Goal: Task Accomplishment & Management: Use online tool/utility

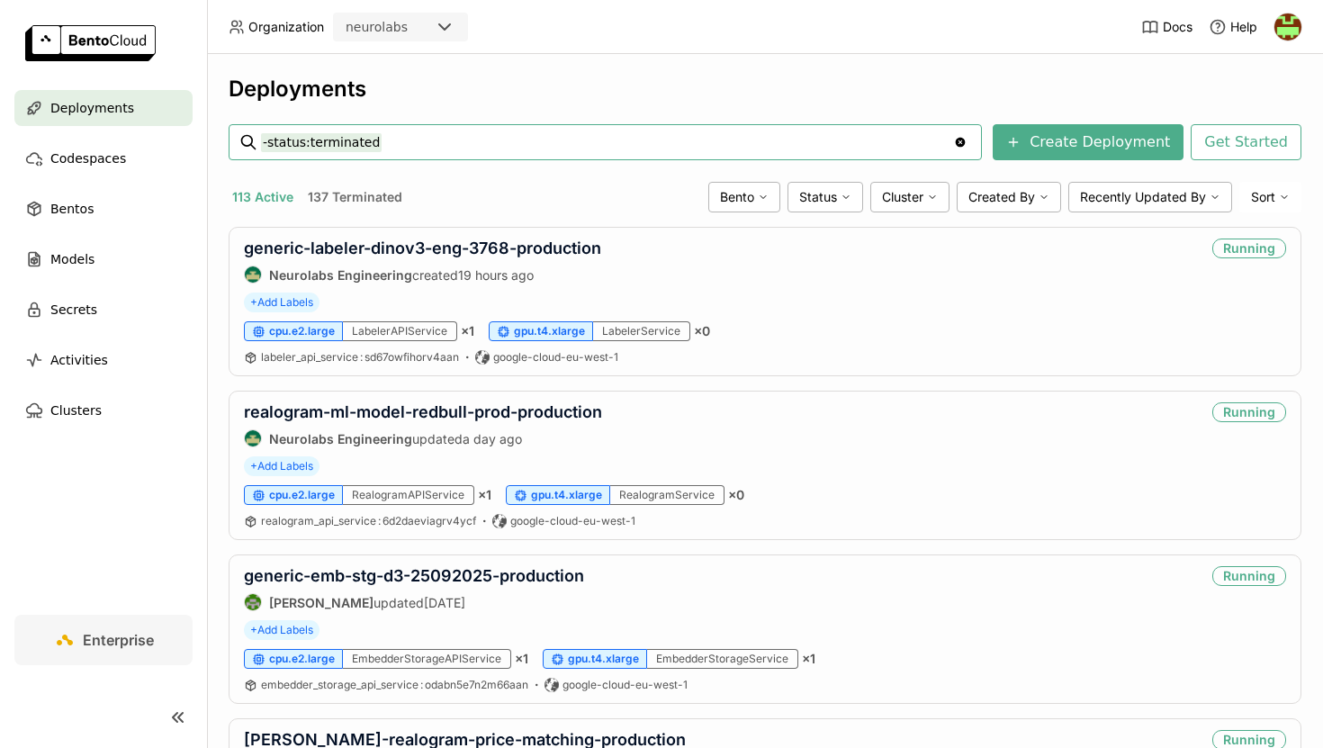
click at [450, 148] on input "-status:terminated" at bounding box center [607, 142] width 692 height 29
type input "multiclass-gdino-prod-ab-14-05-2025"
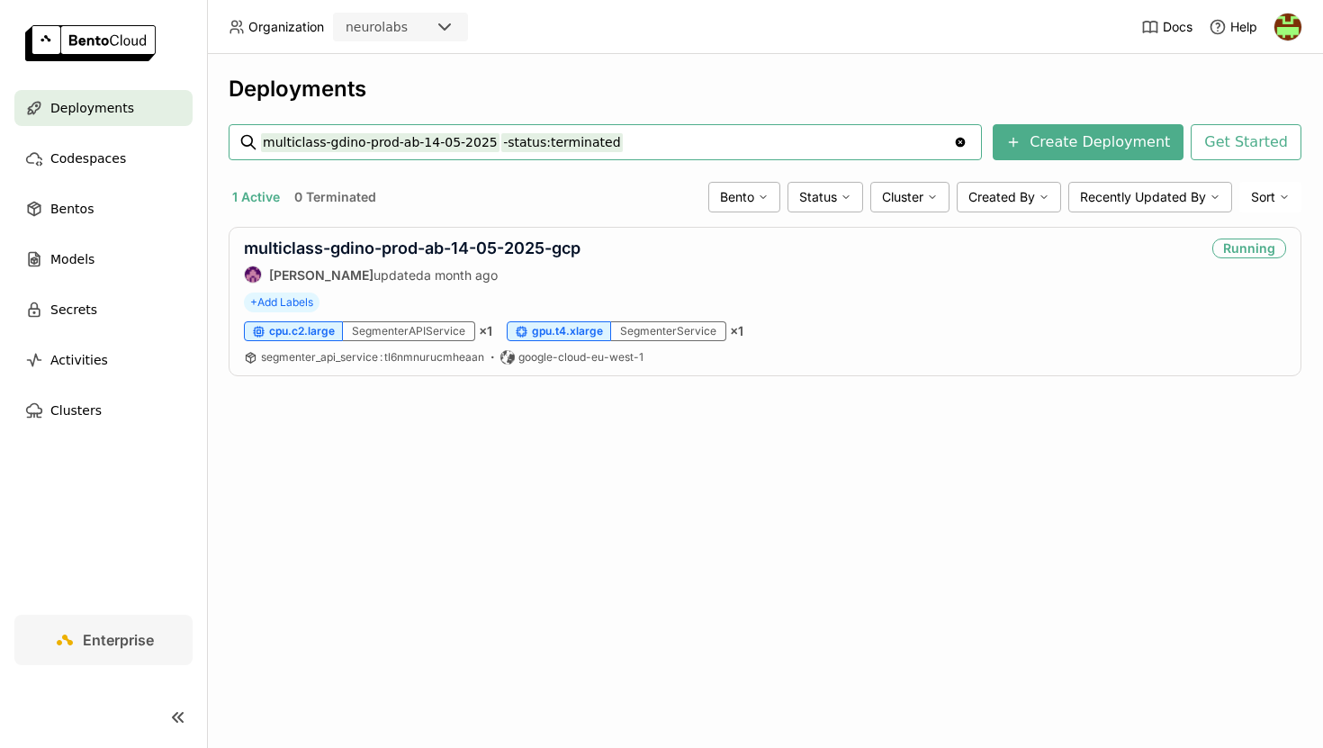
click at [380, 143] on input "multiclass-gdino-prod-ab-14-05-2025 -status:terminated" at bounding box center [607, 142] width 692 height 29
paste input "14-05-2025"
click at [684, 141] on input "multiclass-gdino-prod-14-05-2025" at bounding box center [607, 142] width 692 height 29
type input "multiclass-gdino-prod-14-05-2025"
click at [629, 108] on div "Deployments multiclass-gdino-prod-14-05-2025 multiclass-gdino-prod-14-05-2025 C…" at bounding box center [765, 240] width 1073 height 328
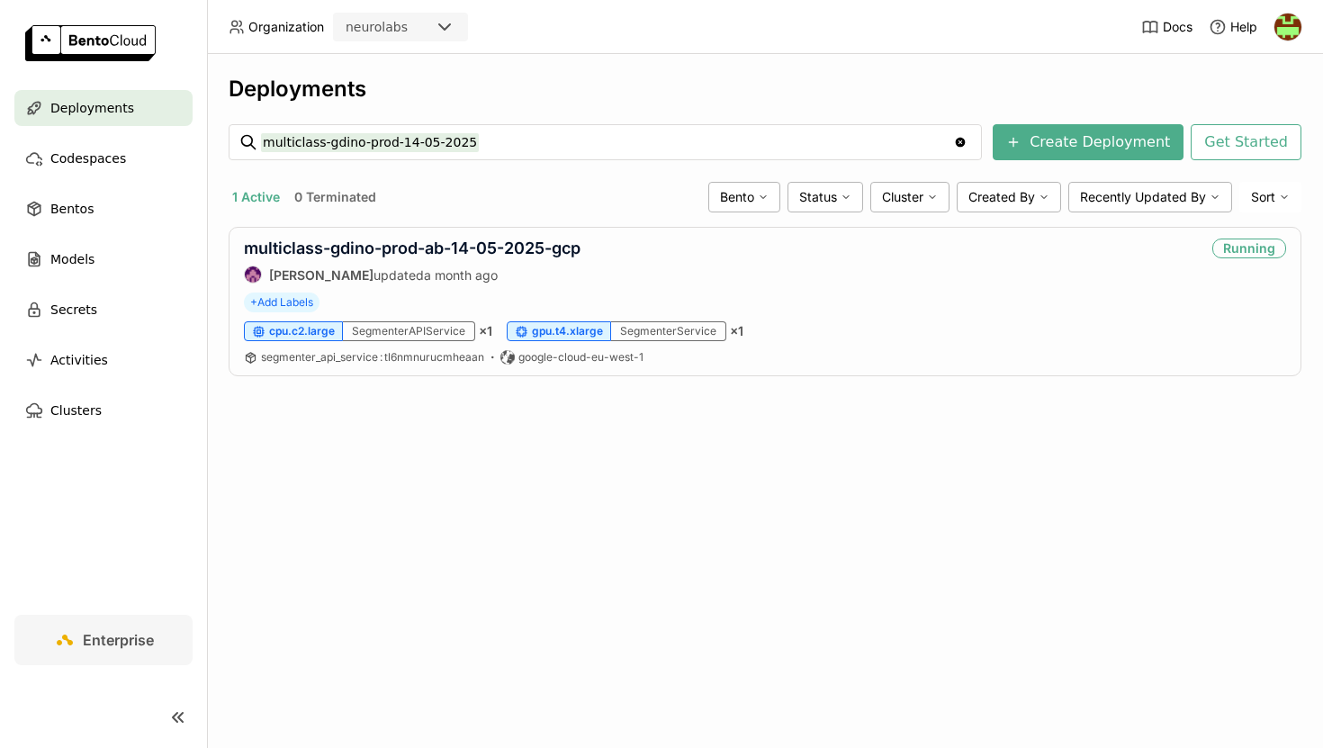
click at [607, 148] on input "multiclass-gdino-prod-14-05-2025" at bounding box center [607, 142] width 692 height 29
click at [966, 141] on icon "Clear value" at bounding box center [961, 143] width 10 height 10
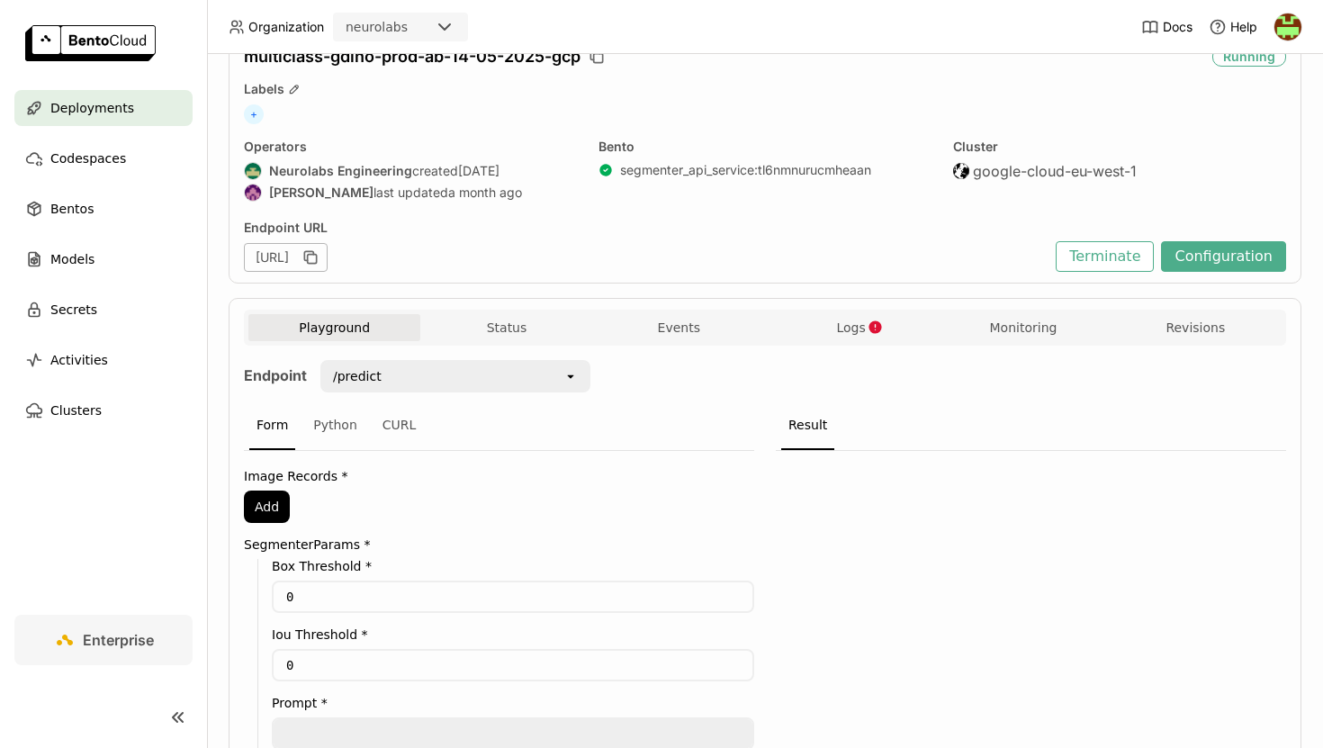
scroll to position [73, 0]
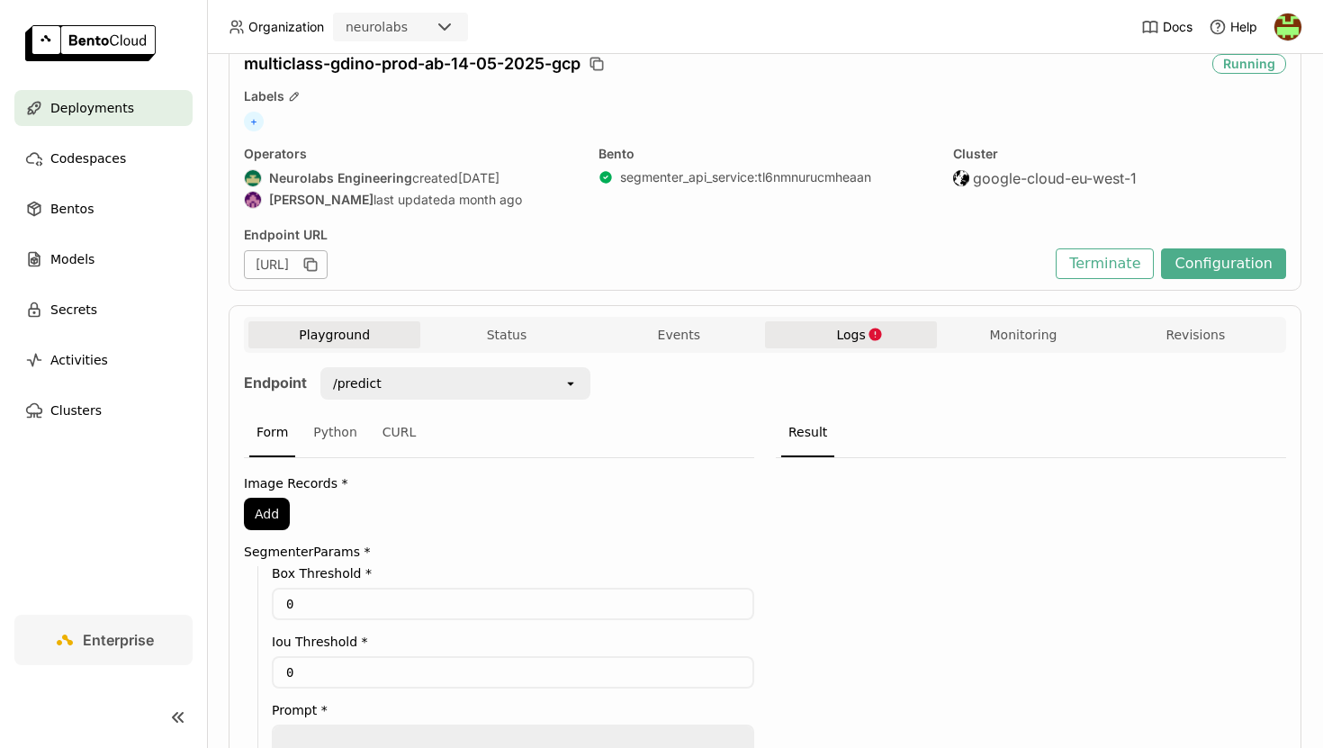
click at [868, 333] on icon "button" at bounding box center [874, 334] width 13 height 13
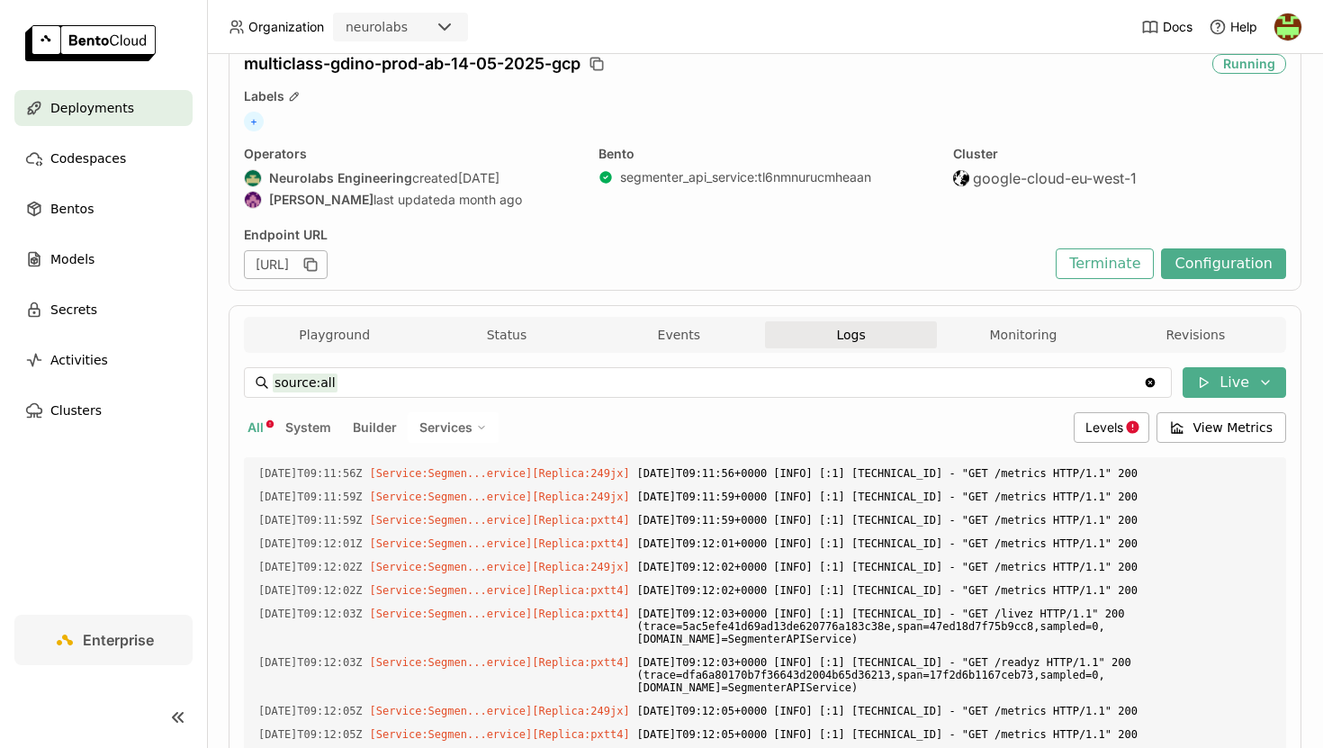
scroll to position [2970, 0]
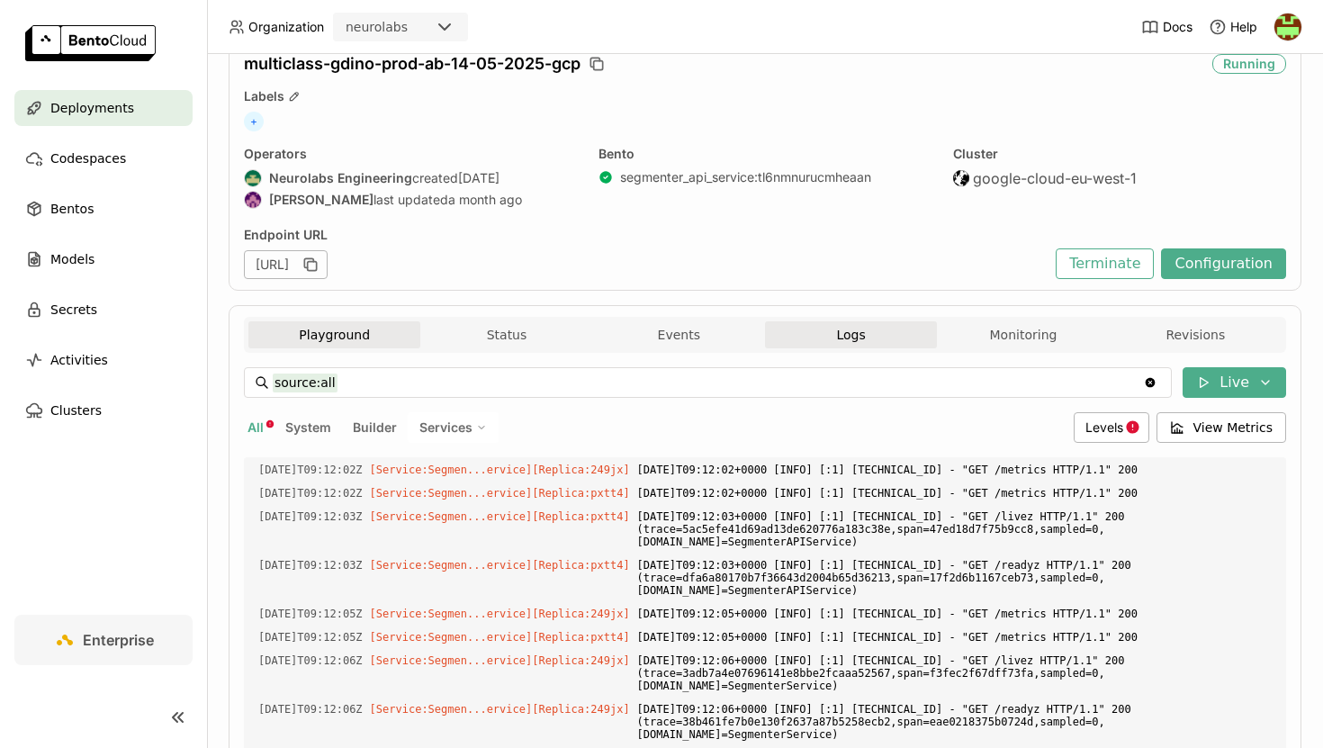
click at [360, 328] on button "Playground" at bounding box center [334, 334] width 172 height 27
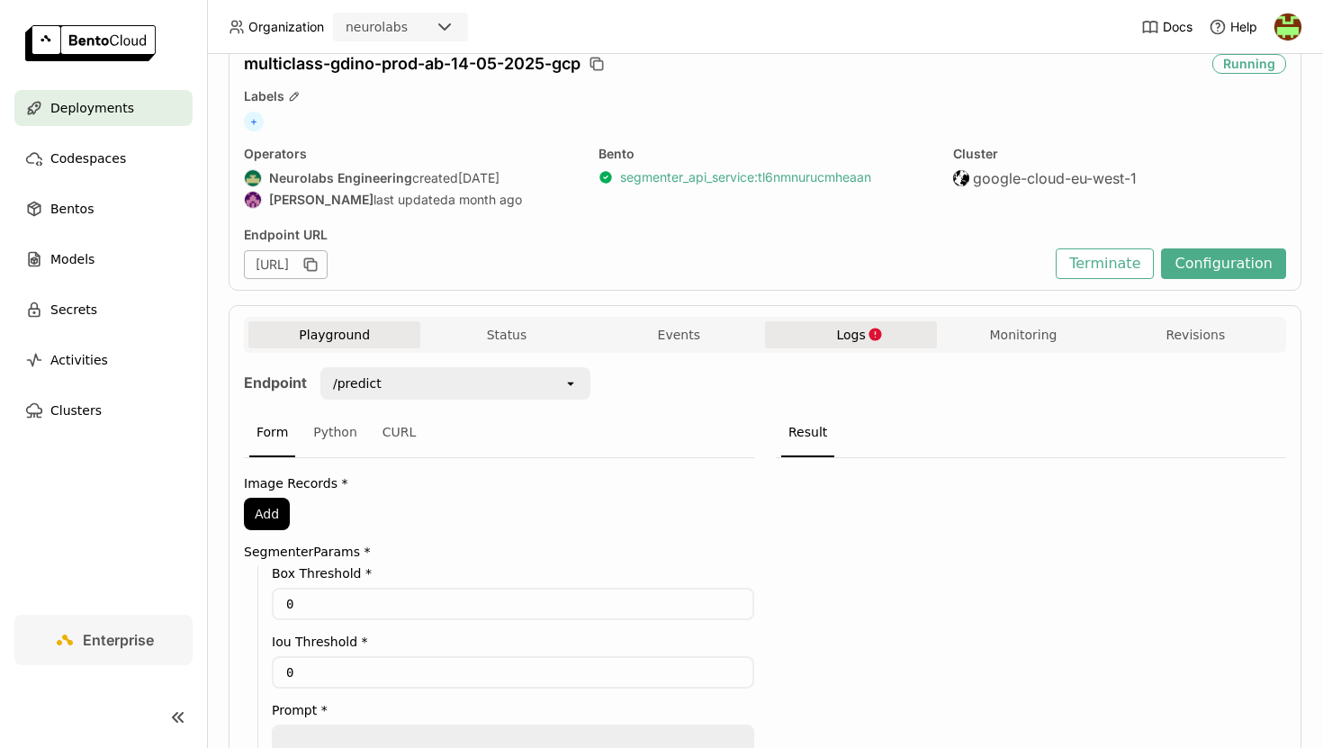
click at [769, 177] on link "segmenter_api_service : tl6nmnurucmheaan" at bounding box center [745, 177] width 251 height 16
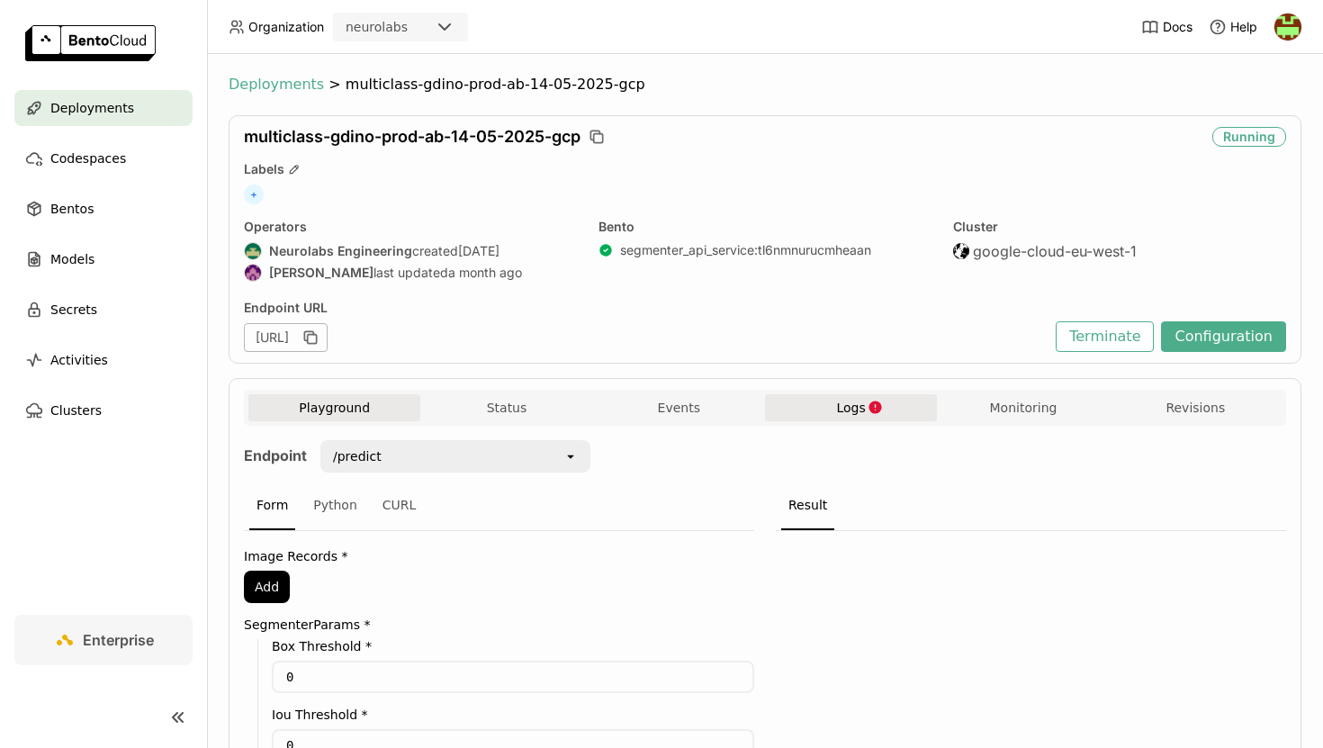
click at [296, 85] on span "Deployments" at bounding box center [276, 85] width 95 height 18
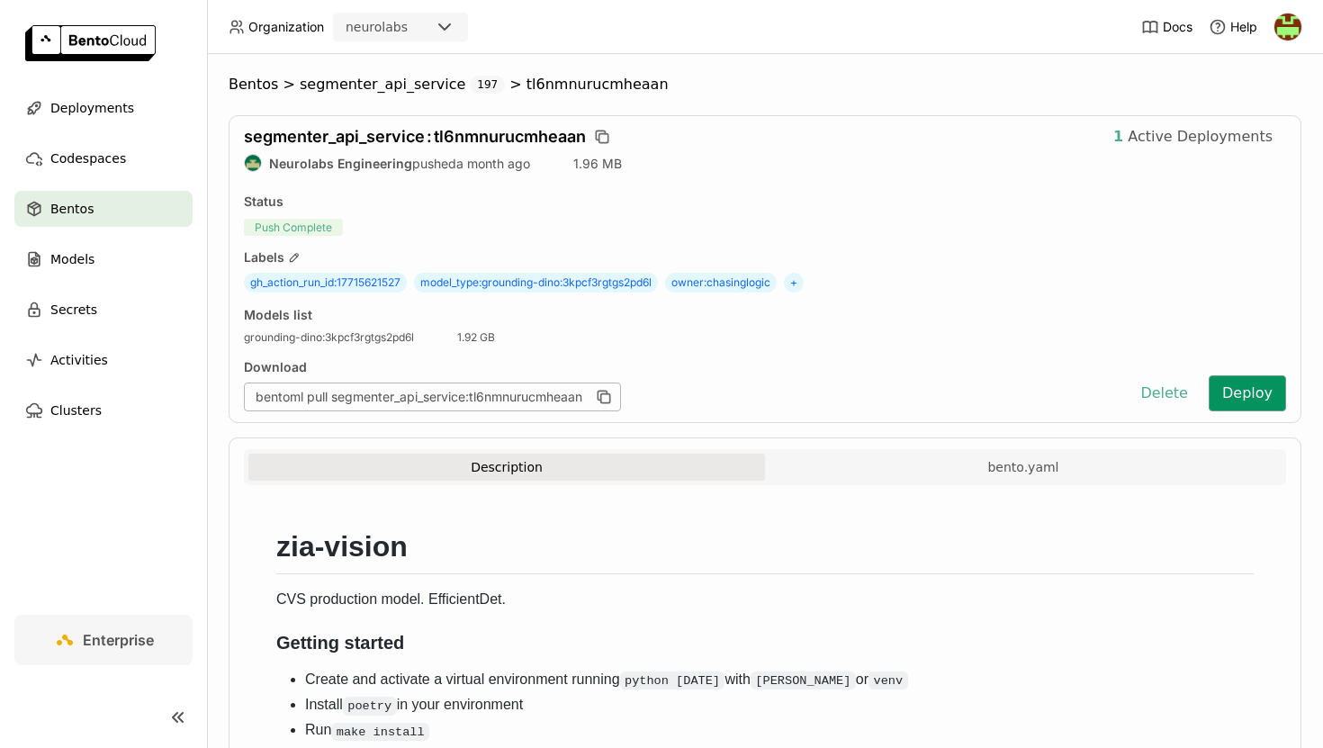
click at [1253, 394] on button "Deploy" at bounding box center [1247, 393] width 77 height 36
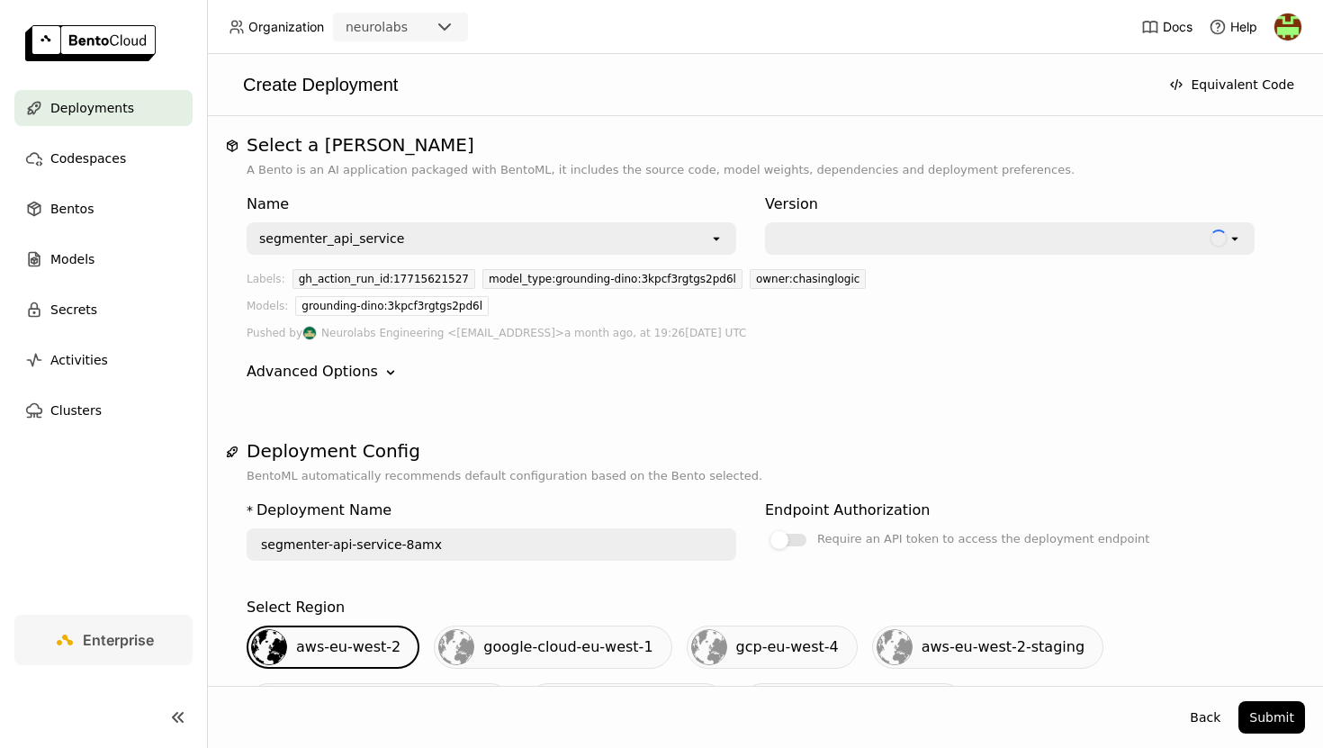
click at [965, 232] on div at bounding box center [991, 238] width 428 height 18
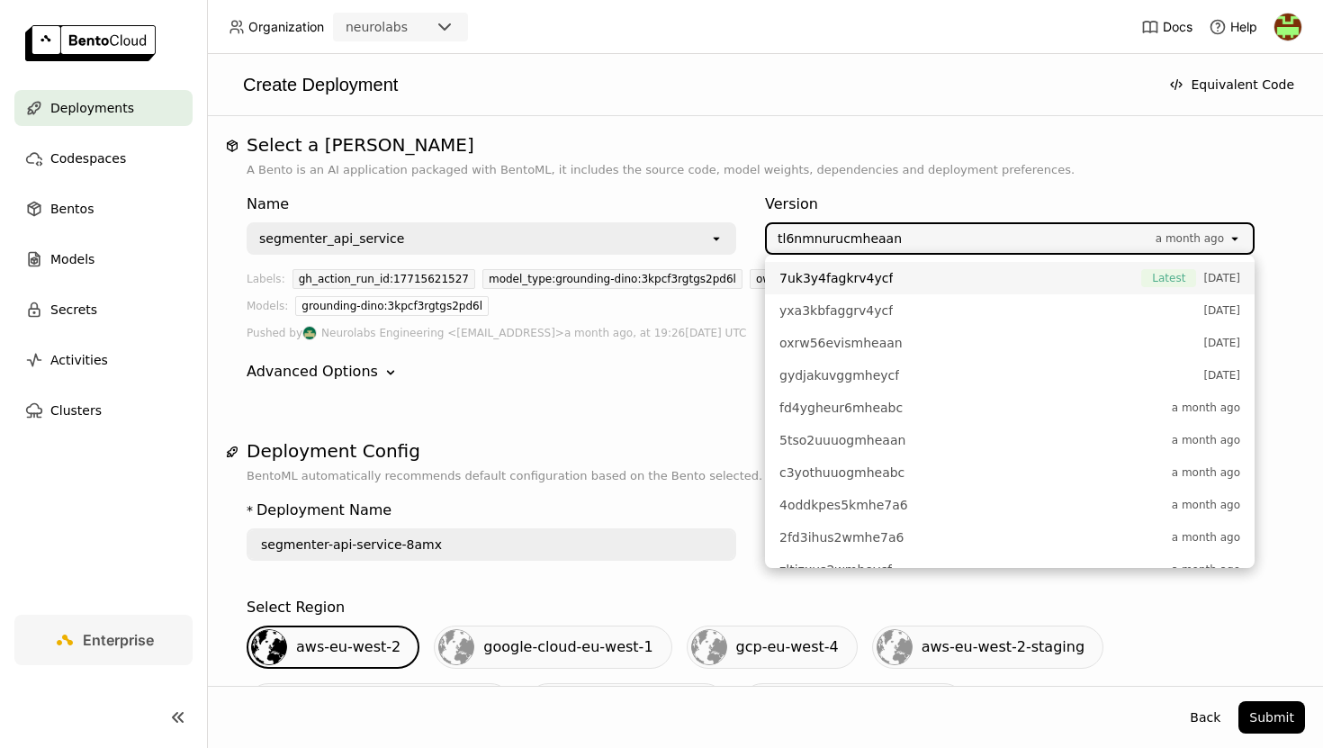
click at [847, 279] on span "7uk3y4fagkrv4ycf" at bounding box center [835, 278] width 113 height 18
type input "segmenter-api-service-b0sw"
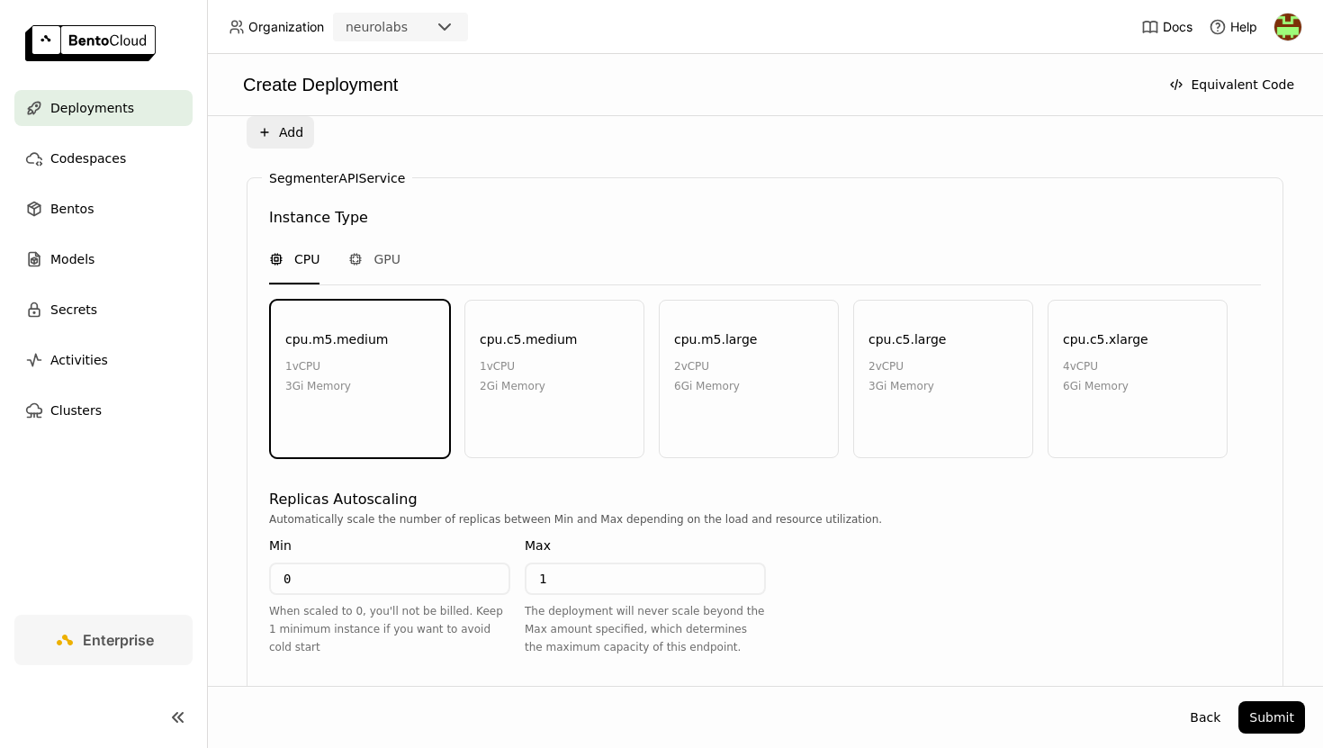
scroll to position [941, 0]
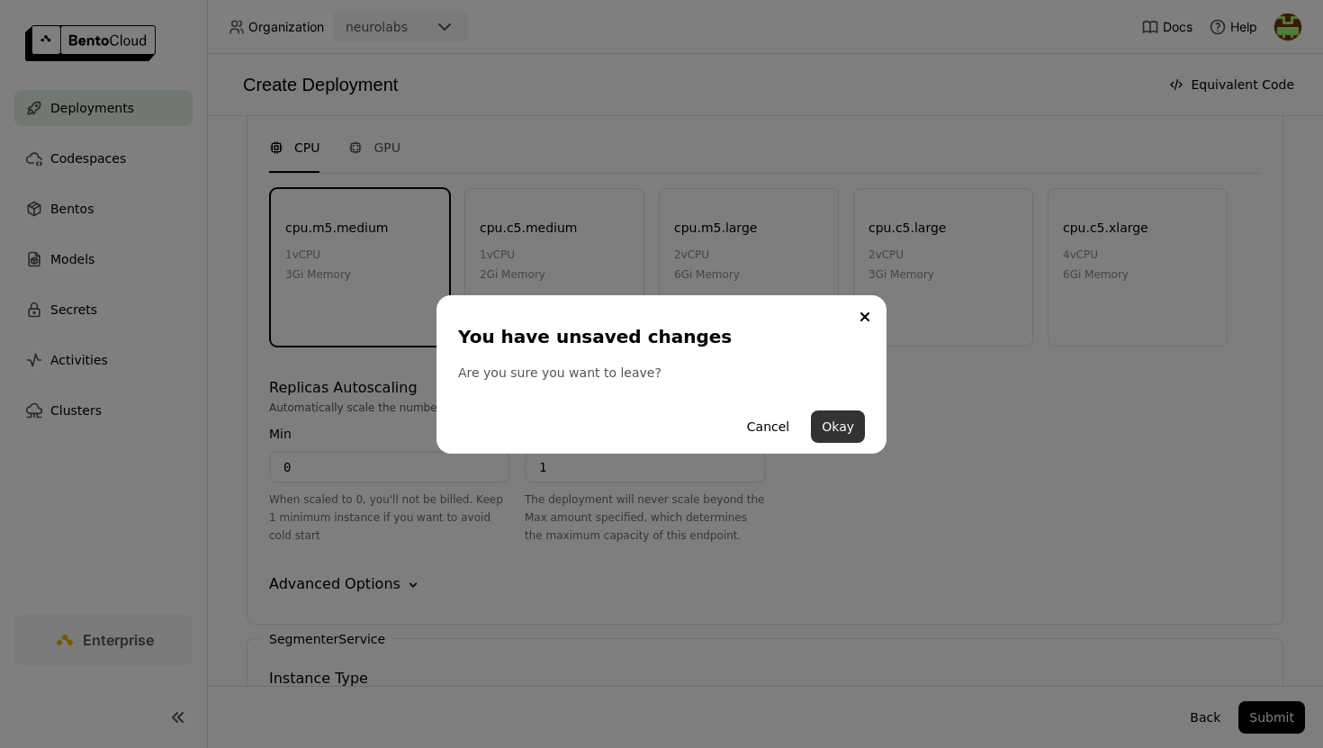
click at [847, 428] on button "Okay" at bounding box center [838, 426] width 54 height 32
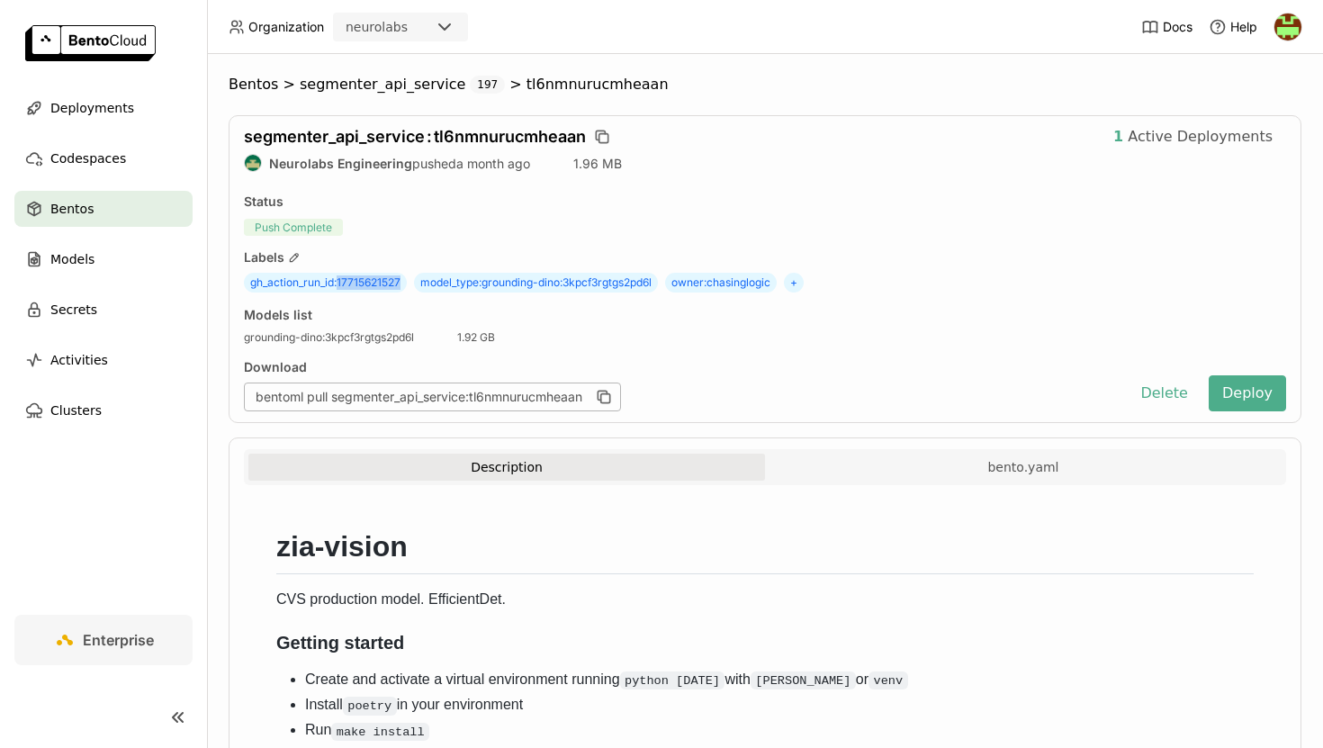
drag, startPoint x: 338, startPoint y: 283, endPoint x: 417, endPoint y: 283, distance: 78.3
click at [417, 283] on div "gh_action_run_id : 17715621527 model_type : grounding-dino:3kpcf3rgtgs2pd6l own…" at bounding box center [765, 283] width 1042 height 20
copy span "17715621527"
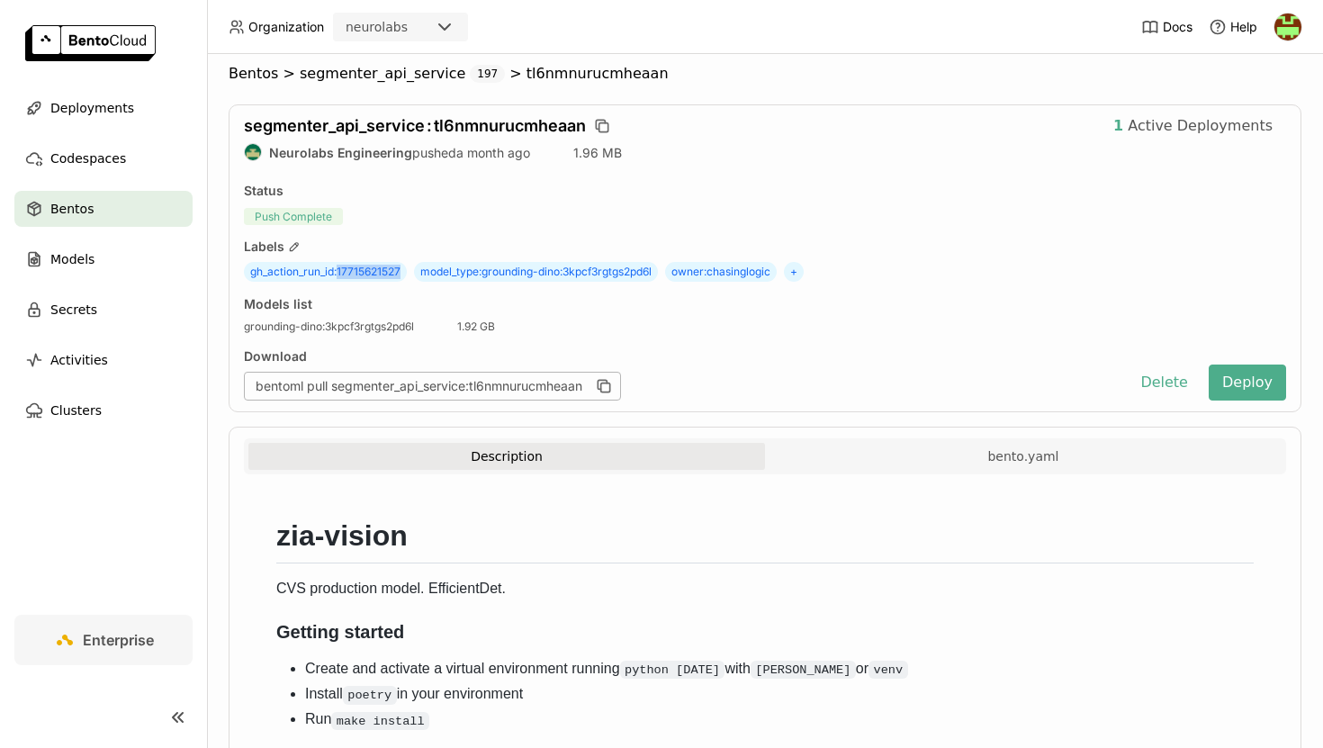
scroll to position [10, 0]
drag, startPoint x: 486, startPoint y: 274, endPoint x: 659, endPoint y: 273, distance: 172.8
click at [658, 273] on span "model_type : grounding-dino:3kpcf3rgtgs2pd6l" at bounding box center [536, 273] width 244 height 20
copy span "grounding-dino:3kpcf3rgtgs2pd6l"
click at [800, 247] on div "Labels" at bounding box center [765, 247] width 1042 height 16
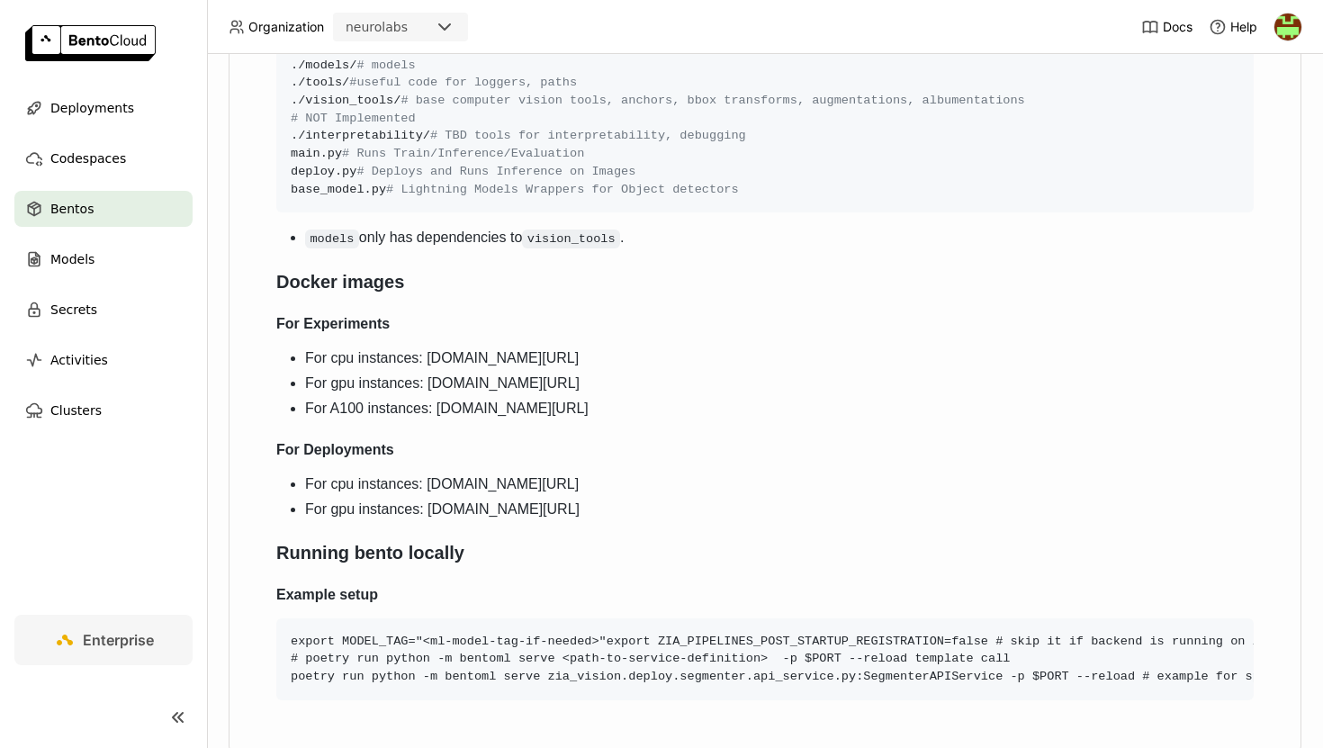
scroll to position [0, 0]
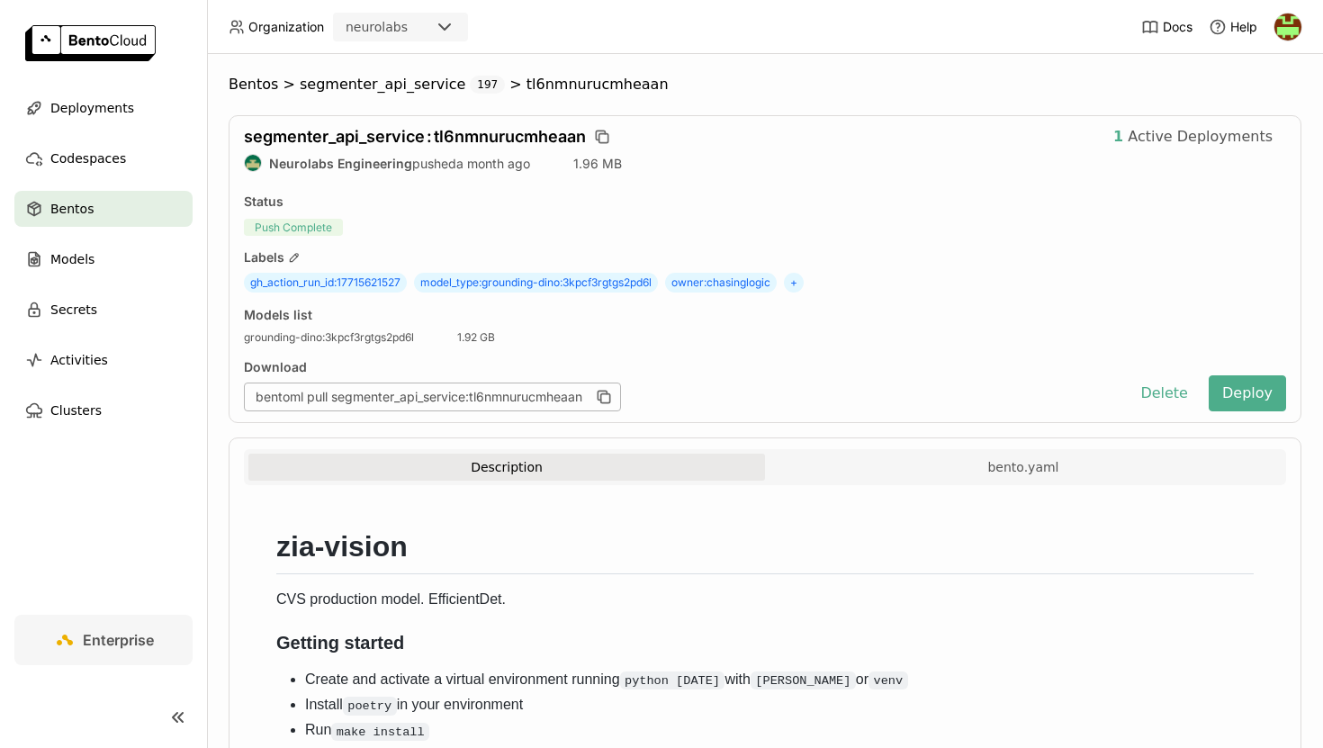
click at [730, 169] on div "Neurolabs Engineering pushed a month ago 1.96 MB" at bounding box center [765, 163] width 1042 height 18
click at [867, 258] on div "Labels" at bounding box center [765, 257] width 1042 height 16
